Goal: Answer question/provide support: Share knowledge or assist other users

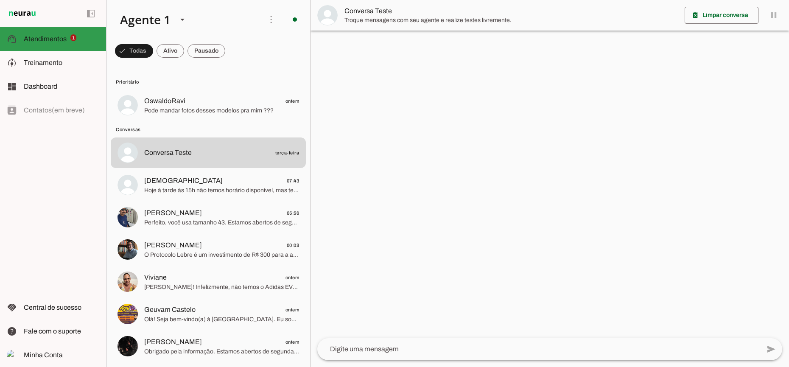
click at [43, 37] on span "Atendimentos" at bounding box center [45, 38] width 43 height 7
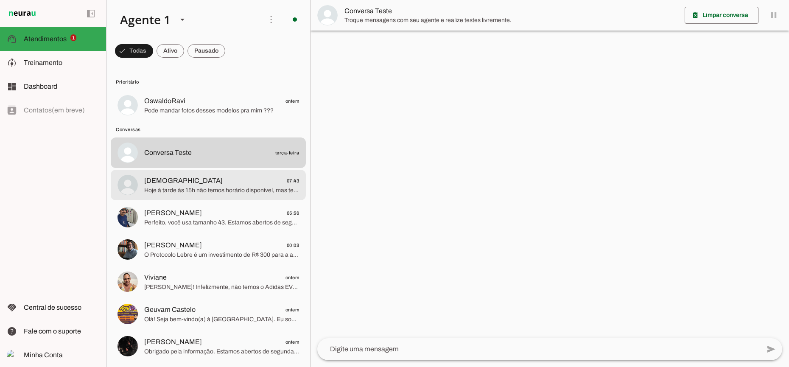
click at [204, 190] on span "Hoje à tarde às 15h não temos horário disponível, mas temos às 16h, 16h10, 16h2…" at bounding box center [221, 190] width 155 height 8
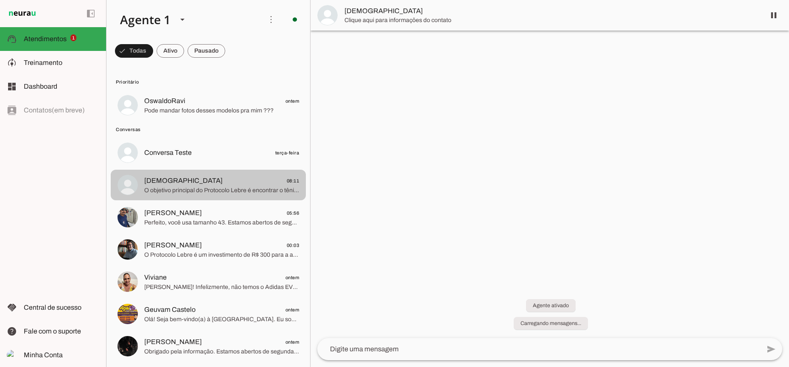
click at [252, 187] on span "O objetivo principal do Protocolo Lebre é encontrar o tênis perfeito para o seu…" at bounding box center [221, 190] width 155 height 8
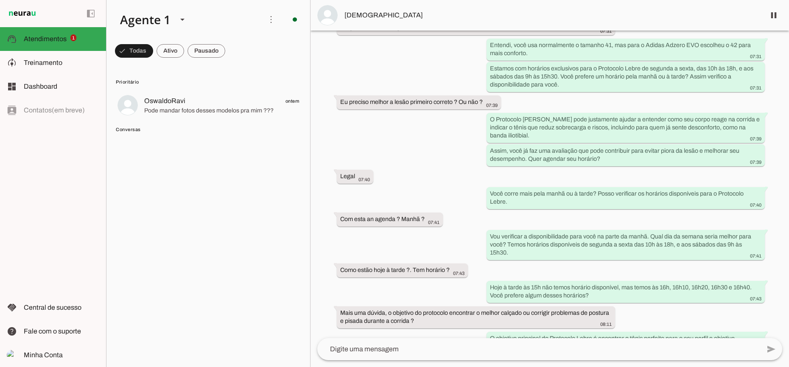
scroll to position [606, 0]
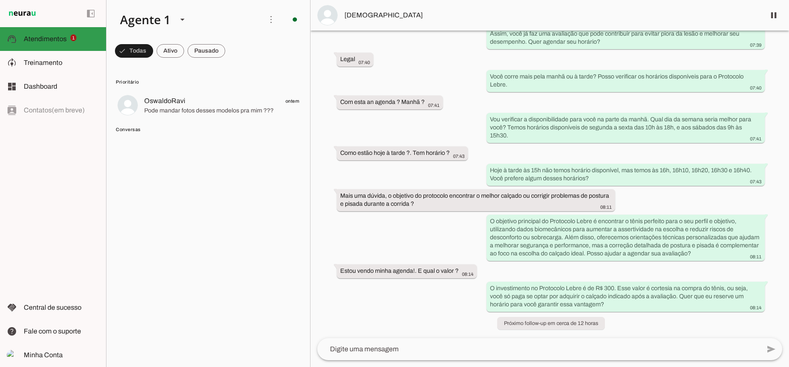
click at [47, 39] on span "Atendimentos" at bounding box center [45, 38] width 43 height 7
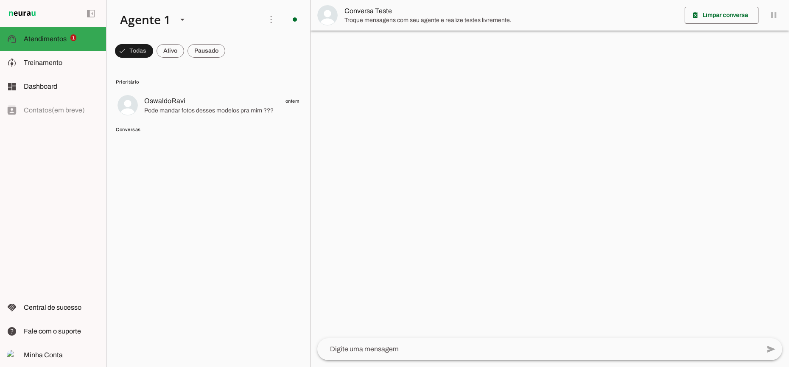
click at [130, 129] on span "Conversas" at bounding box center [207, 129] width 183 height 7
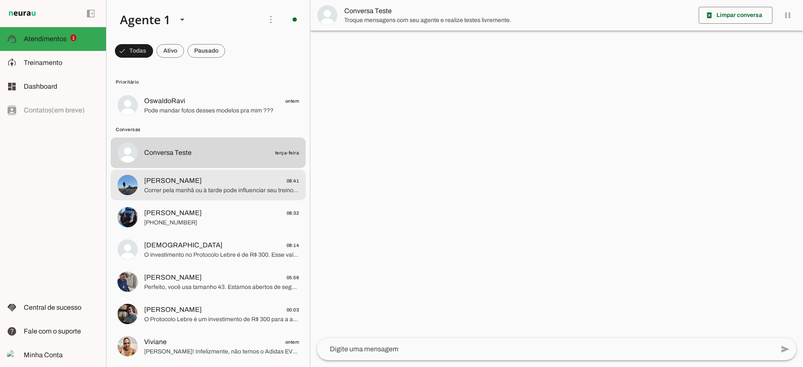
click at [187, 193] on span "Correr pela manhã ou à tarde pode influenciar seu treino, mas no Protocolo Lebr…" at bounding box center [221, 190] width 155 height 8
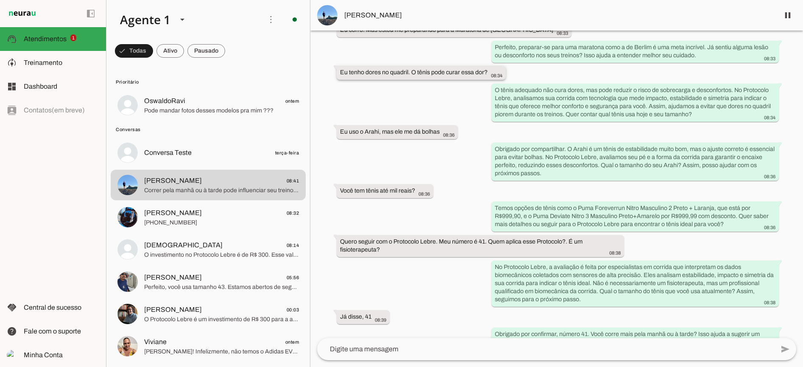
scroll to position [243, 0]
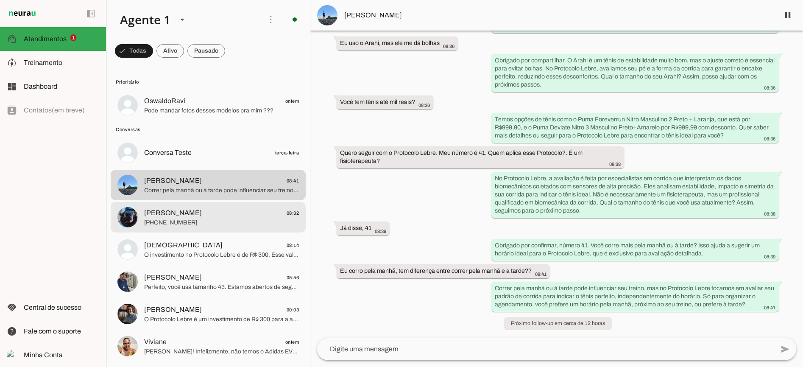
click at [235, 221] on span "+55 8399582746" at bounding box center [221, 222] width 155 height 8
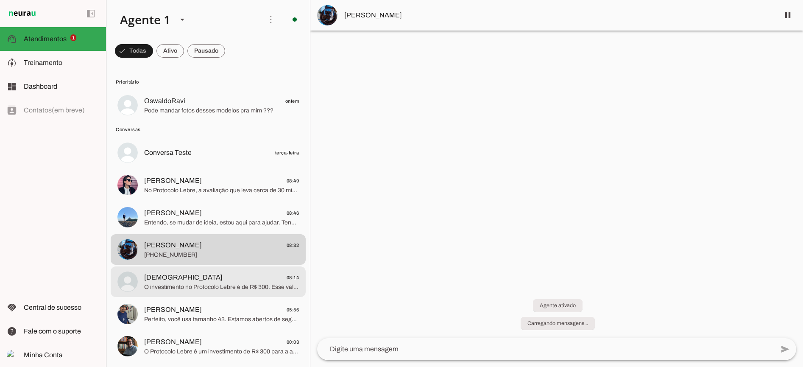
click at [242, 284] on span "O investimento no Protocolo Lebre é de R$ 300. Esse valor é cortesia na compra …" at bounding box center [221, 287] width 155 height 8
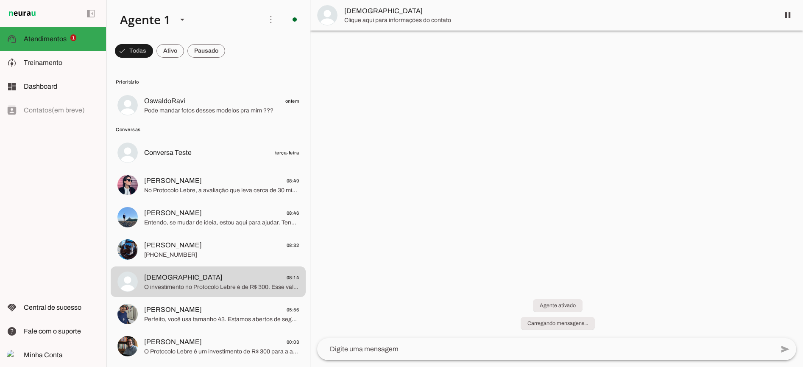
click at [384, 19] on span "Clique aqui para informações do contato" at bounding box center [558, 20] width 428 height 8
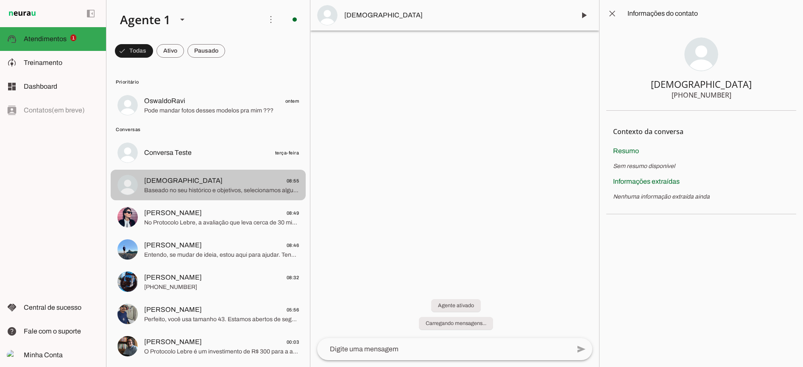
click at [214, 188] on span "Baseado no seu histórico e objetivos, selecionamos alguns modelos e quando vier…" at bounding box center [221, 190] width 155 height 8
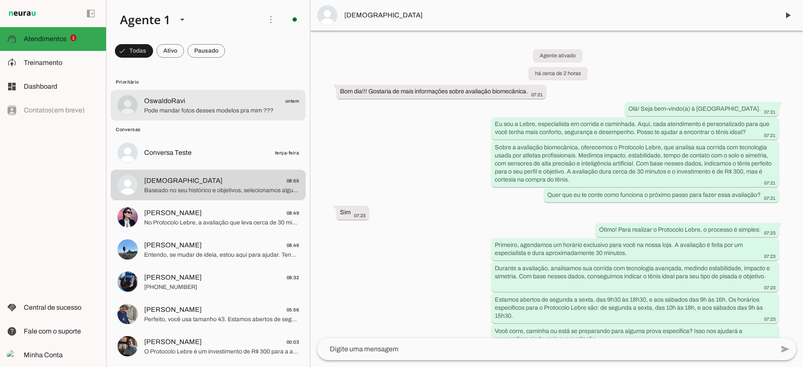
click at [219, 102] on span "OswaldoRavi ontem" at bounding box center [221, 101] width 155 height 11
